Goal: Information Seeking & Learning: Find specific page/section

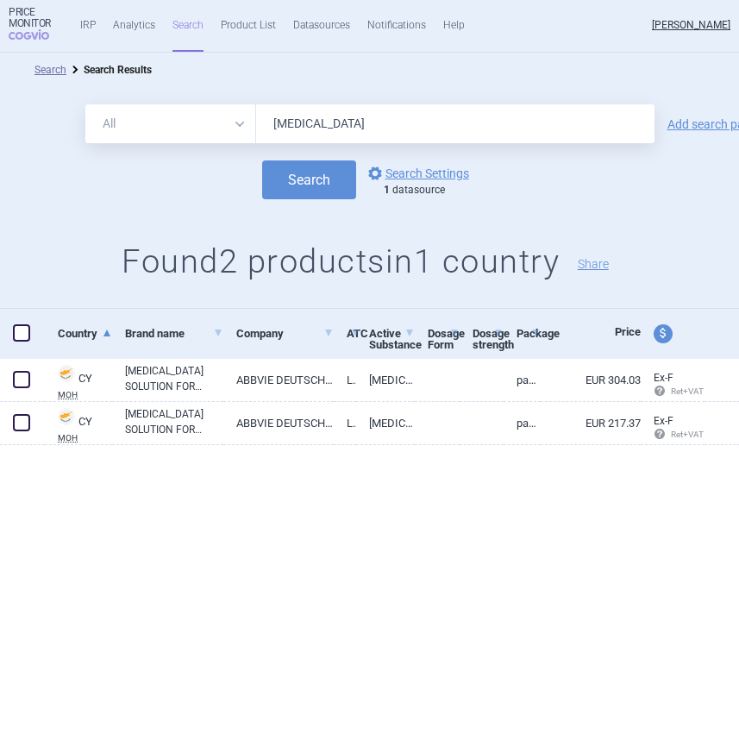
click at [186, 27] on link "Search" at bounding box center [187, 26] width 31 height 52
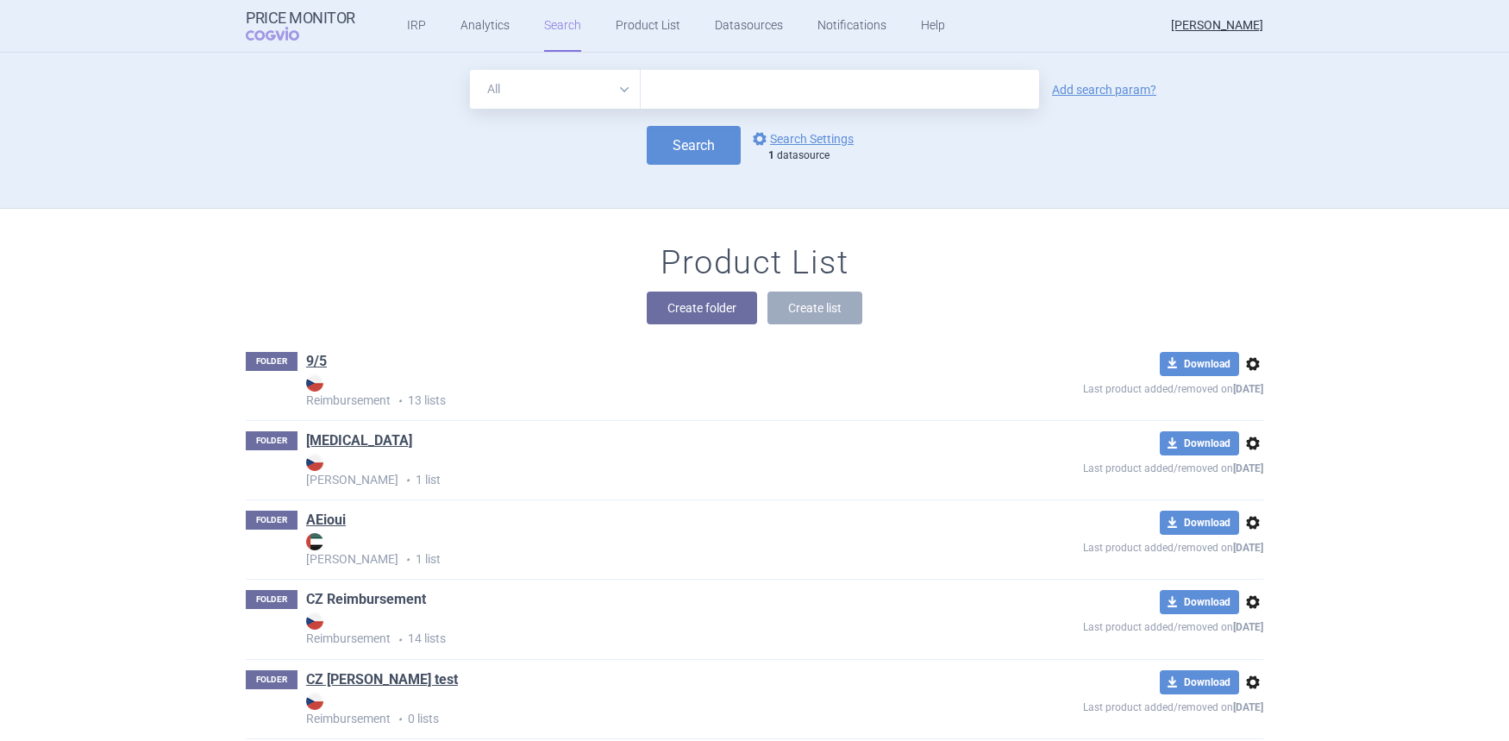
click at [360, 597] on link "CZ Reimbursement" at bounding box center [366, 599] width 120 height 19
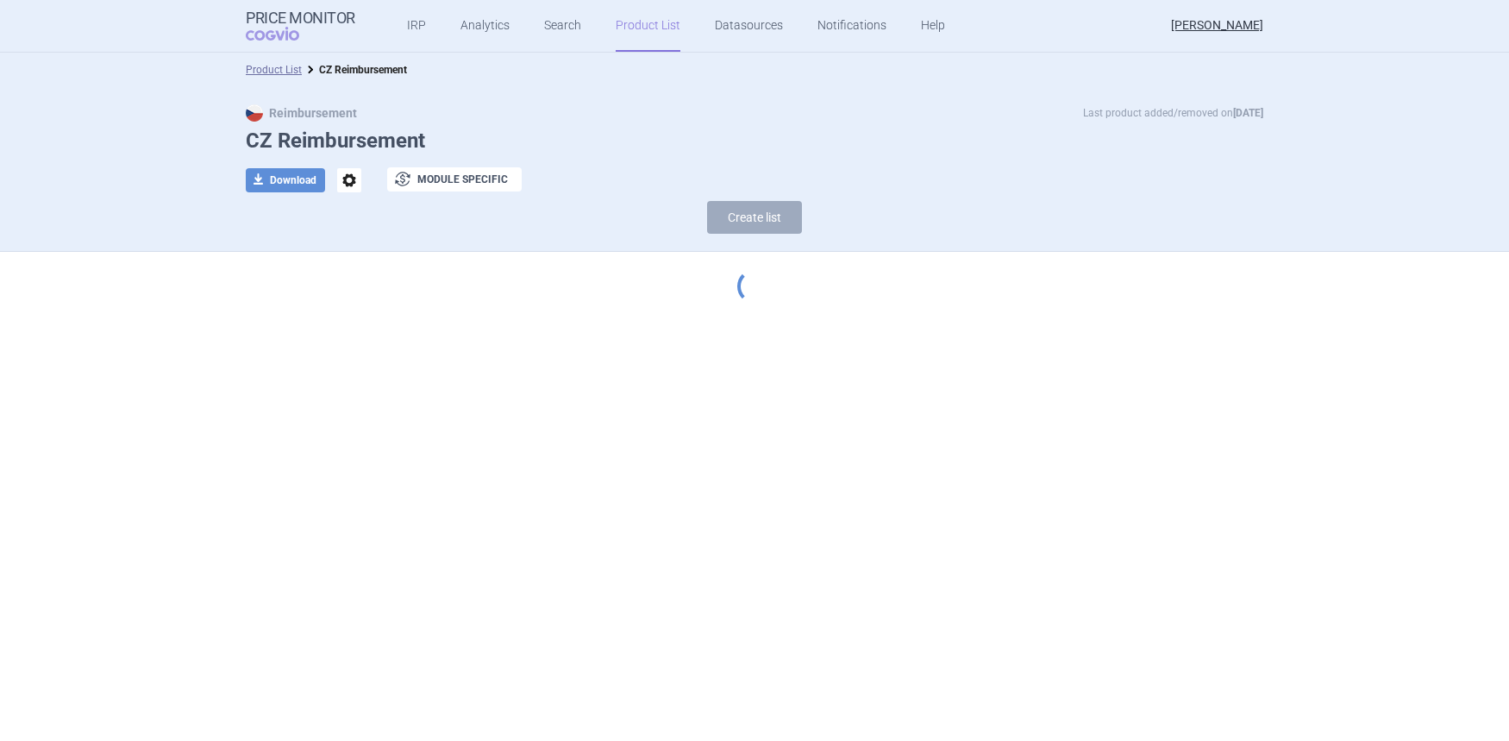
click at [1199, 198] on div "Reimbursement Last product added/removed on [DATE] CZ Reimbursement download Do…" at bounding box center [754, 173] width 1087 height 138
click at [314, 12] on strong "Price Monitor" at bounding box center [301, 17] width 110 height 17
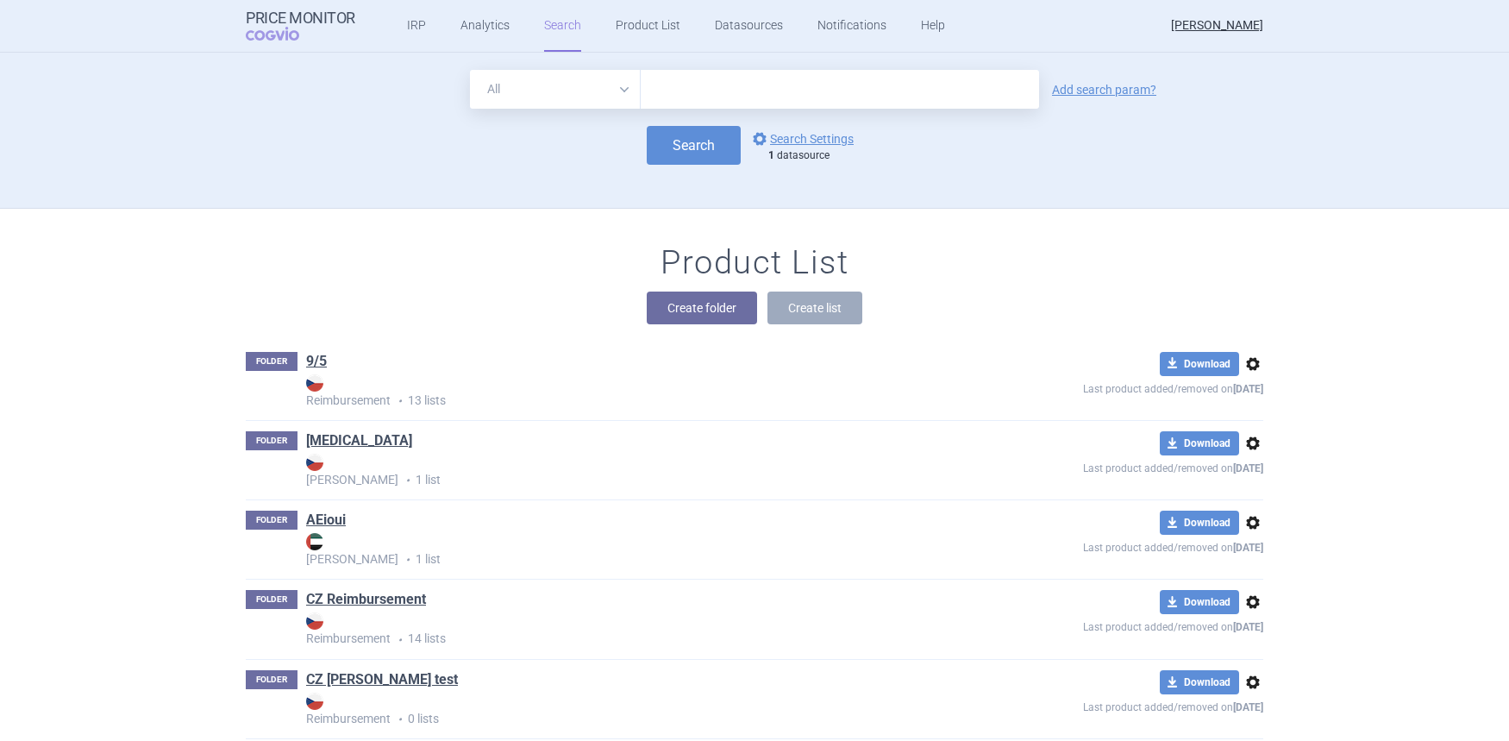
click at [396, 254] on div "Product List Create folder Create list" at bounding box center [754, 292] width 1087 height 98
